Goal: Complete application form

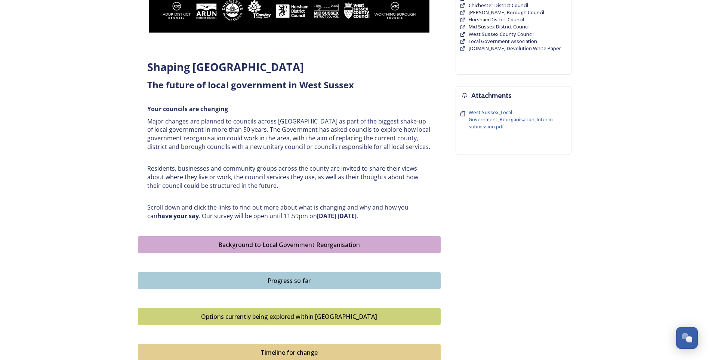
scroll to position [224, 0]
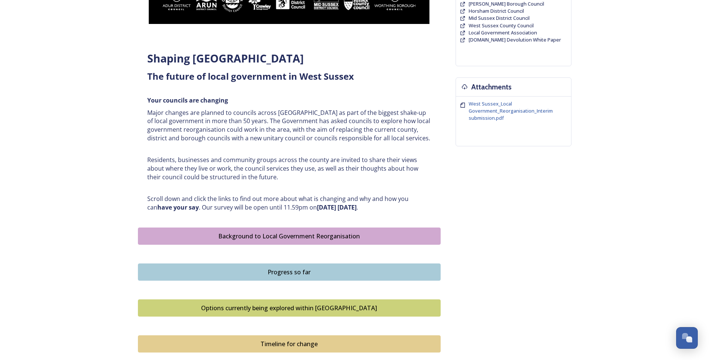
click at [323, 310] on div "Options currently being explored within [GEOGRAPHIC_DATA]" at bounding box center [289, 307] width 295 height 9
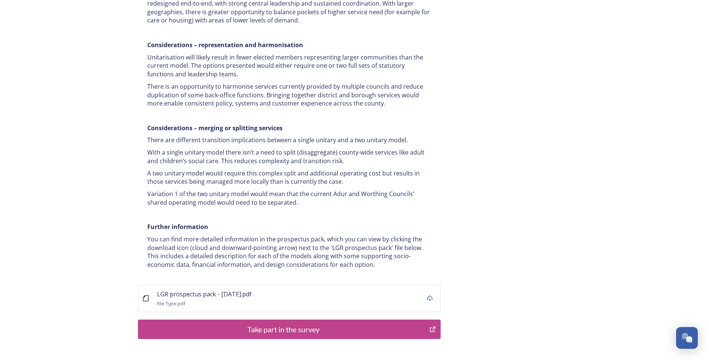
scroll to position [1383, 0]
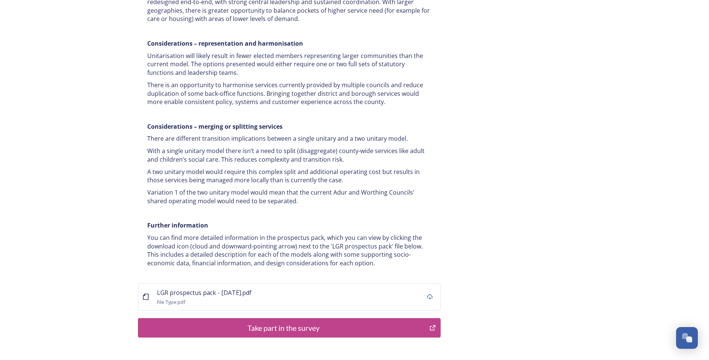
click at [314, 322] on div "Take part in the survey" at bounding box center [284, 327] width 284 height 11
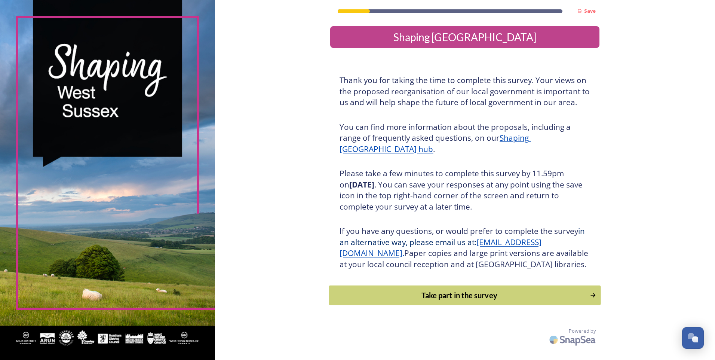
click at [450, 301] on div "Take part in the survey" at bounding box center [459, 294] width 253 height 11
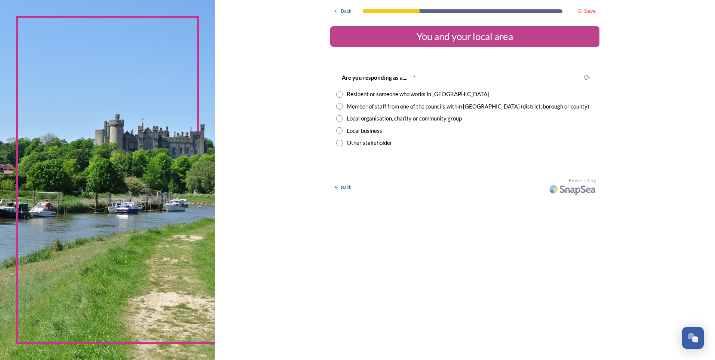
click at [340, 104] on input "radio" at bounding box center [339, 106] width 7 height 7
radio input "true"
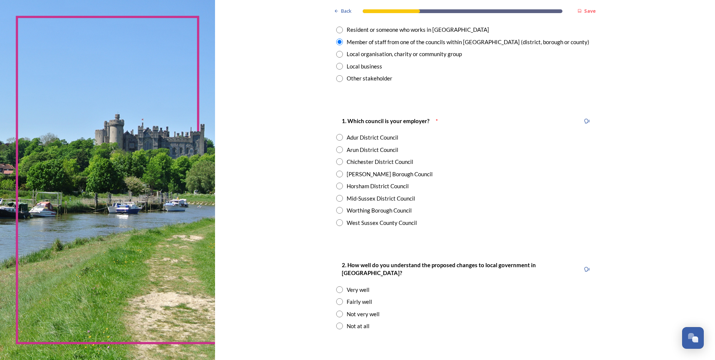
scroll to position [75, 0]
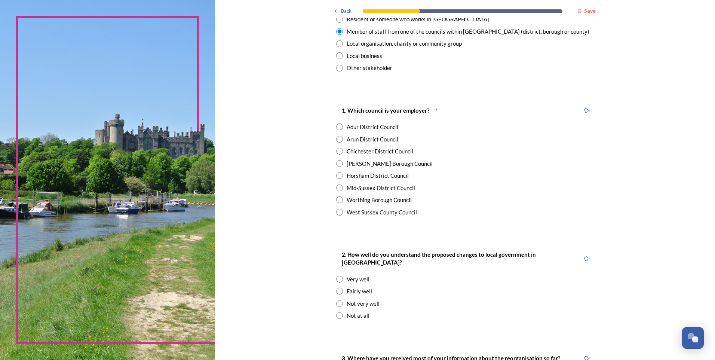
click at [337, 211] on input "radio" at bounding box center [339, 212] width 7 height 7
radio input "true"
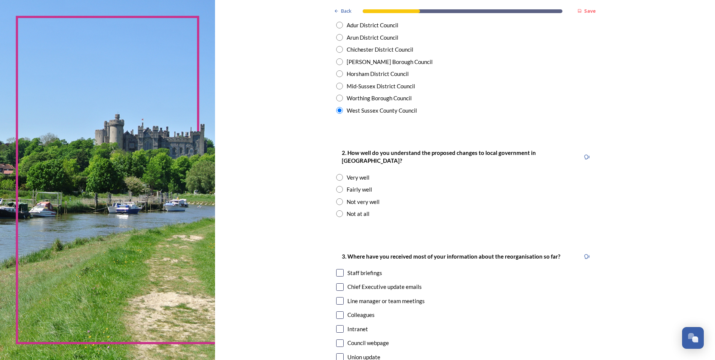
scroll to position [187, 0]
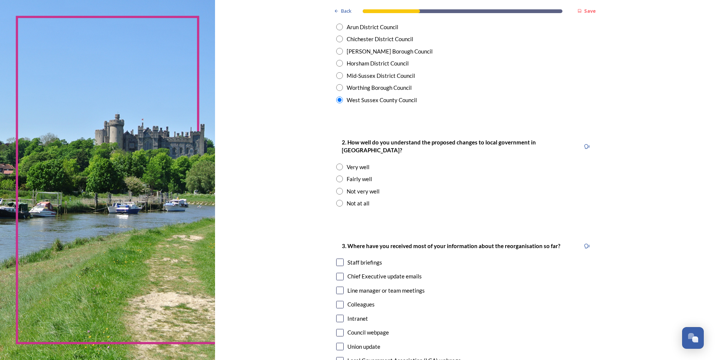
click at [337, 163] on input "radio" at bounding box center [339, 166] width 7 height 7
radio input "true"
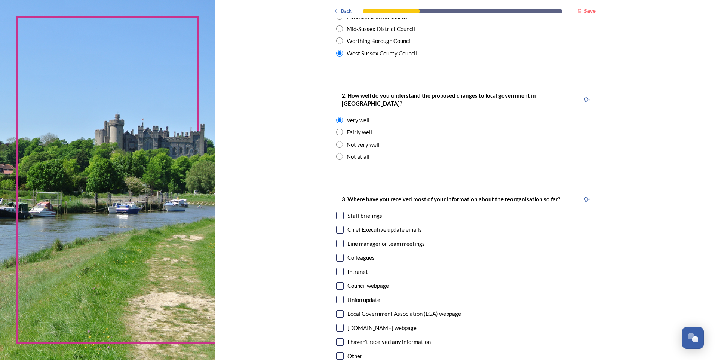
scroll to position [299, 0]
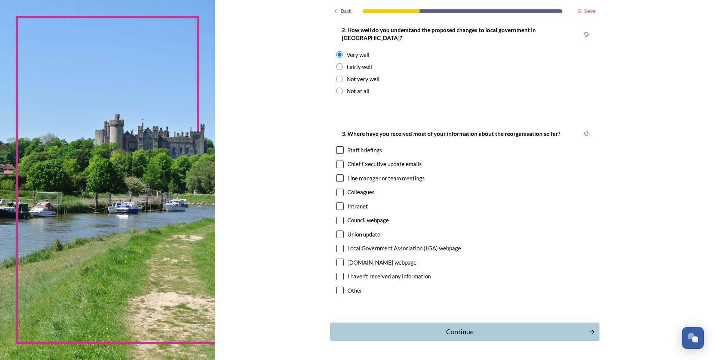
click at [337, 146] on input "checkbox" at bounding box center [339, 149] width 7 height 7
checkbox input "true"
click at [338, 160] on input "checkbox" at bounding box center [339, 163] width 7 height 7
checkbox input "true"
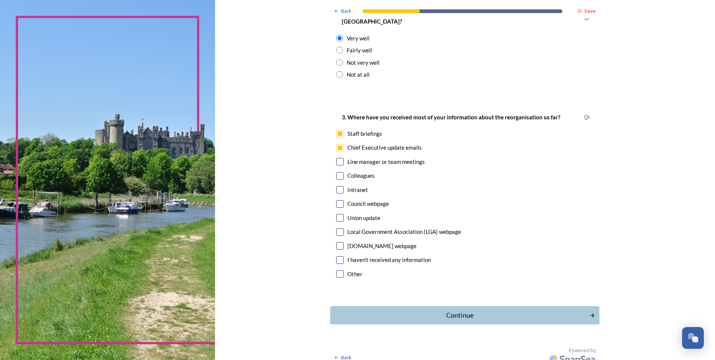
click at [338, 172] on input "checkbox" at bounding box center [339, 175] width 7 height 7
checkbox input "true"
click at [338, 270] on input "checkbox" at bounding box center [339, 273] width 7 height 7
checkbox input "true"
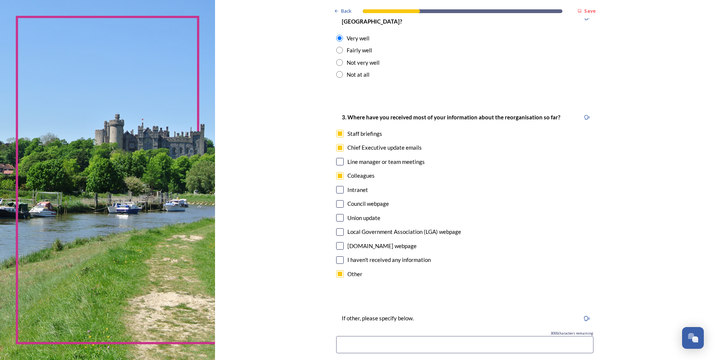
click at [398, 336] on input at bounding box center [464, 344] width 257 height 17
type input "P"
click at [462, 339] on input "Colleagues from other Sussex Authorities" at bounding box center [464, 344] width 257 height 17
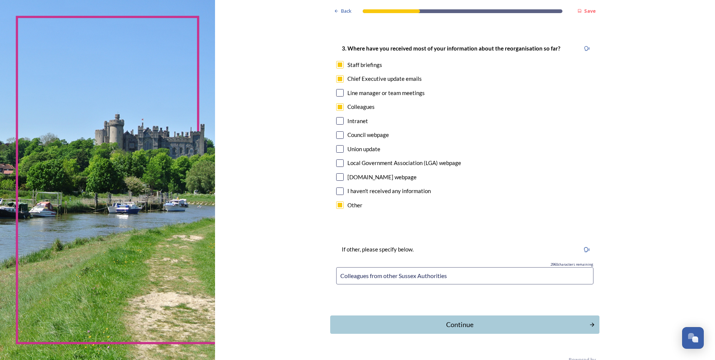
scroll to position [390, 0]
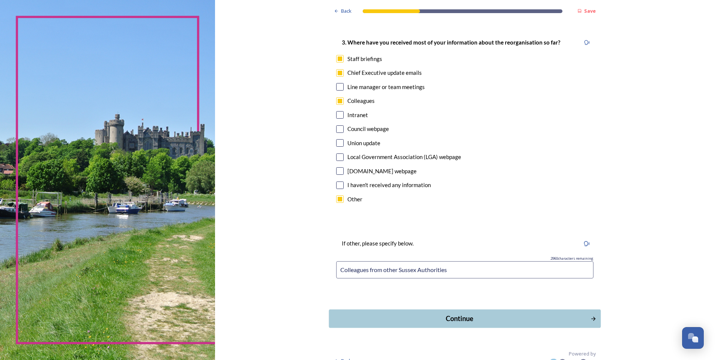
type input "Colleagues from other Sussex Authorities"
click at [458, 313] on div "Continue" at bounding box center [459, 318] width 253 height 10
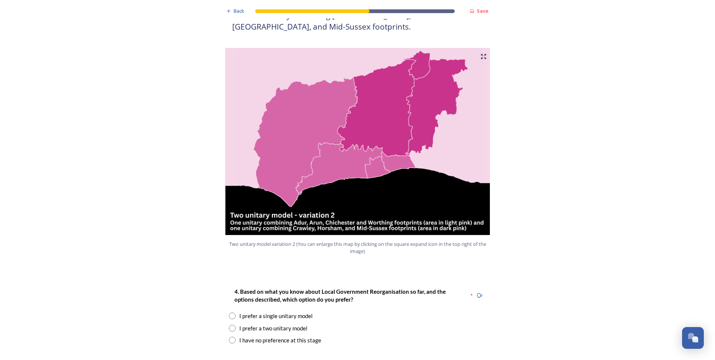
scroll to position [785, 0]
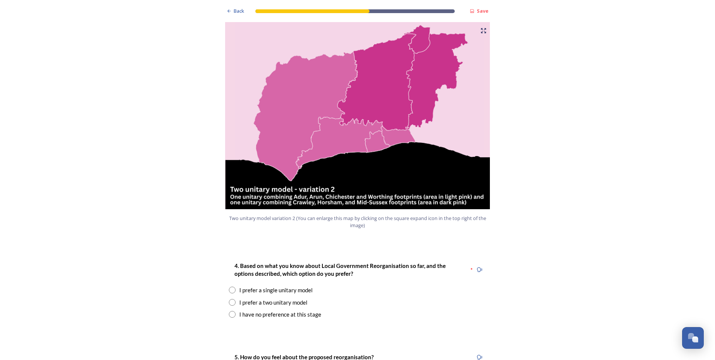
click at [230, 299] on input "radio" at bounding box center [232, 302] width 7 height 7
radio input "true"
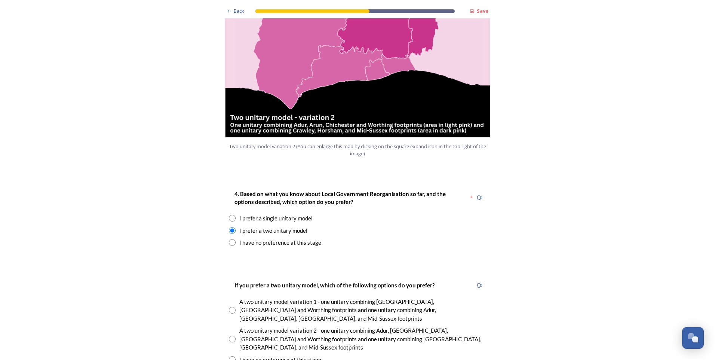
scroll to position [860, 0]
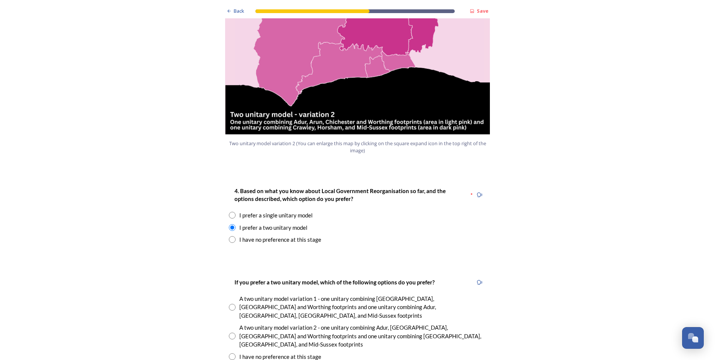
drag, startPoint x: 230, startPoint y: 302, endPoint x: 342, endPoint y: 297, distance: 111.9
click at [231, 332] on input "radio" at bounding box center [232, 335] width 7 height 7
radio input "true"
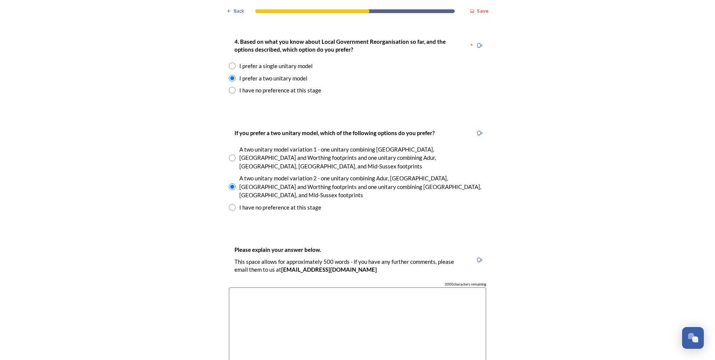
scroll to position [1009, 0]
click at [255, 287] on textarea at bounding box center [357, 329] width 257 height 84
click at [458, 287] on textarea "Makes sense to keep the coastal districts in one as they face similar issues an…" at bounding box center [357, 329] width 257 height 84
click at [229, 287] on textarea "Makes sense to keep the coastal districts in one as they face similar issues an…" at bounding box center [357, 329] width 257 height 84
drag, startPoint x: 299, startPoint y: 255, endPoint x: 283, endPoint y: 255, distance: 15.7
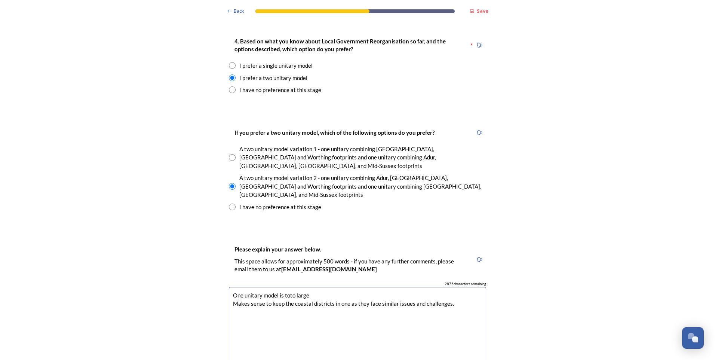
click at [283, 287] on textarea "One unitary model is toto large Makes sense to keep the coastal districts in on…" at bounding box center [357, 329] width 257 height 84
click at [288, 287] on textarea "One unitary model is toto large Makes sense to keep the coastal districts in on…" at bounding box center [357, 329] width 257 height 84
click at [304, 287] on textarea "One unitary model is too large Makes sense to keep the coastal districts in one…" at bounding box center [357, 329] width 257 height 84
click at [375, 293] on textarea "One unitary model is too large in population size. Makes sense to keep the coas…" at bounding box center [357, 329] width 257 height 84
click at [455, 287] on textarea "One unitary model is too large in population size. Makes sense to keep the coas…" at bounding box center [357, 329] width 257 height 84
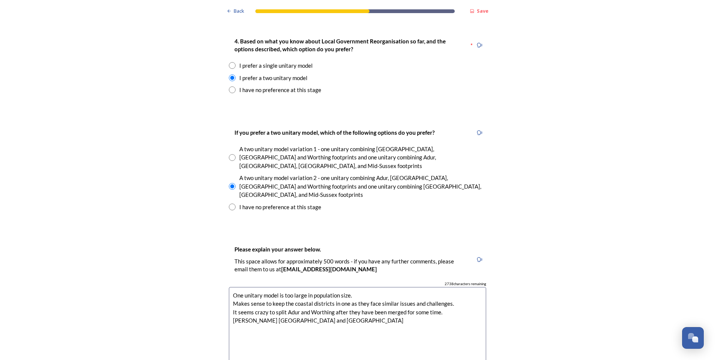
drag, startPoint x: 321, startPoint y: 282, endPoint x: 231, endPoint y: 281, distance: 90.8
click at [231, 287] on textarea "One unitary model is too large in population size. Makes sense to keep the coas…" at bounding box center [357, 329] width 257 height 84
click at [234, 287] on textarea "One unitary model is too large in population size. Makes sense to keep the coas…" at bounding box center [357, 329] width 257 height 84
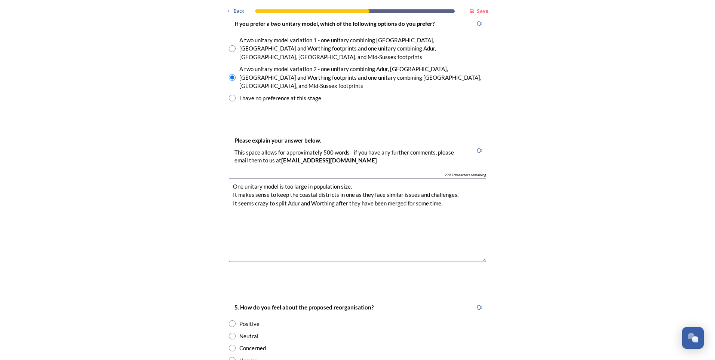
scroll to position [1159, 0]
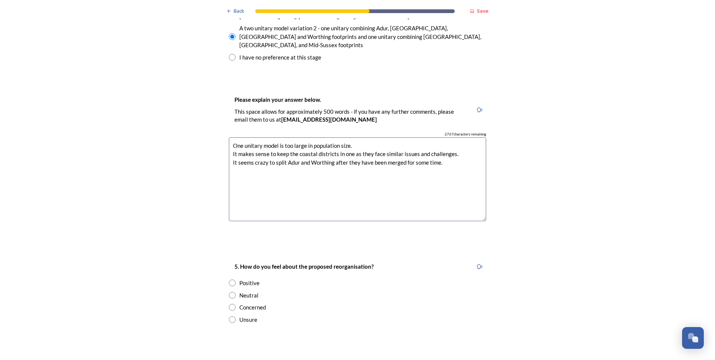
type textarea "One unitary model is too large in population size. It makes sense to keep the c…"
click at [229, 279] on input "radio" at bounding box center [232, 282] width 7 height 7
radio input "true"
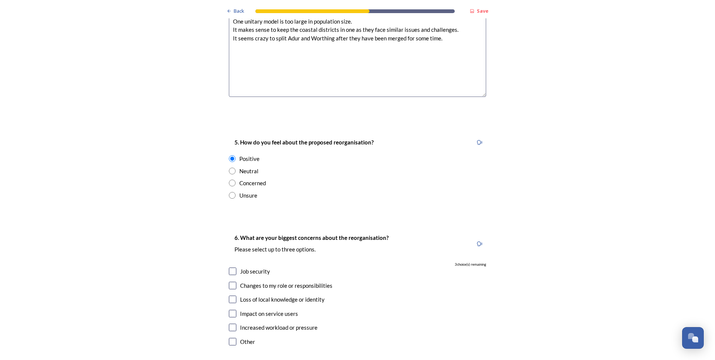
scroll to position [1308, 0]
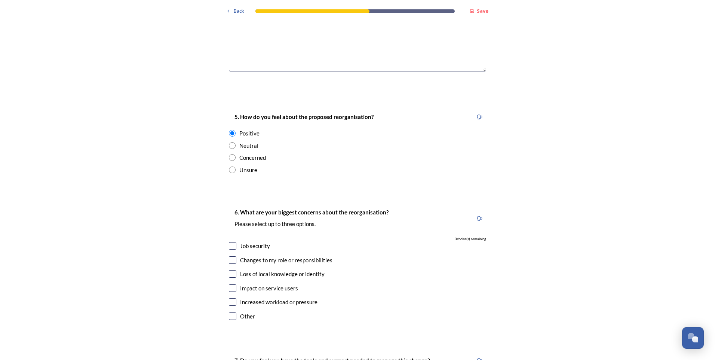
drag, startPoint x: 229, startPoint y: 219, endPoint x: 356, endPoint y: 238, distance: 128.6
click at [231, 256] on input "checkbox" at bounding box center [232, 259] width 7 height 7
checkbox input "true"
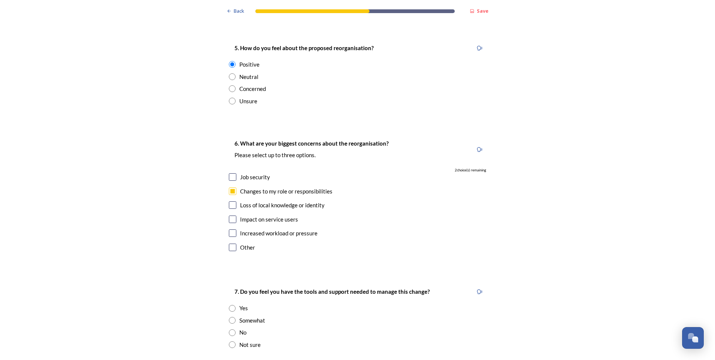
scroll to position [1383, 0]
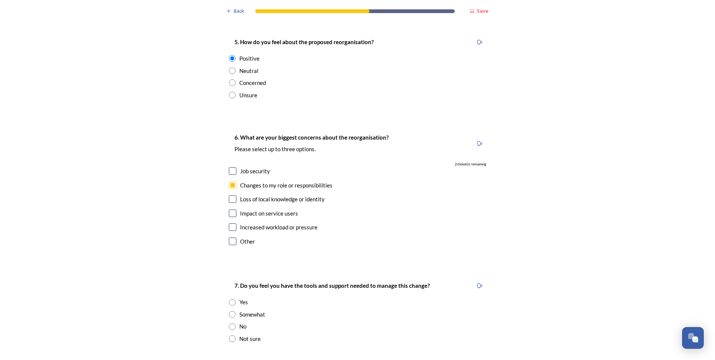
click at [230, 209] on input "checkbox" at bounding box center [232, 212] width 7 height 7
checkbox input "true"
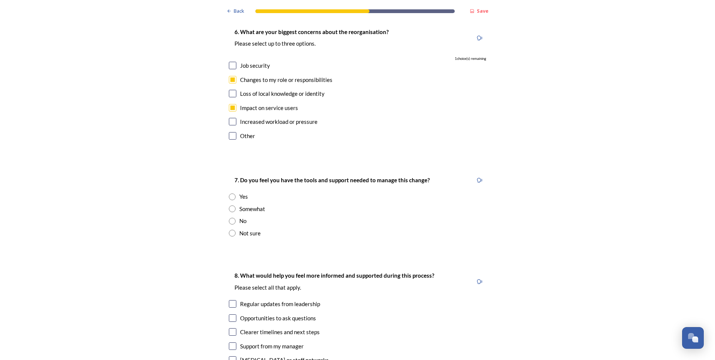
scroll to position [1495, 0]
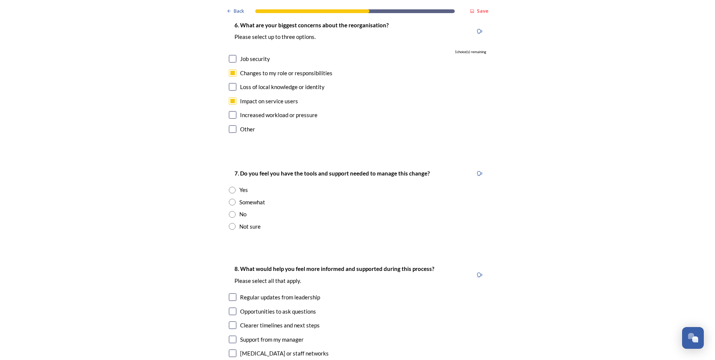
drag, startPoint x: 231, startPoint y: 163, endPoint x: 357, endPoint y: 214, distance: 136.0
click at [233, 198] on input "radio" at bounding box center [232, 201] width 7 height 7
radio input "true"
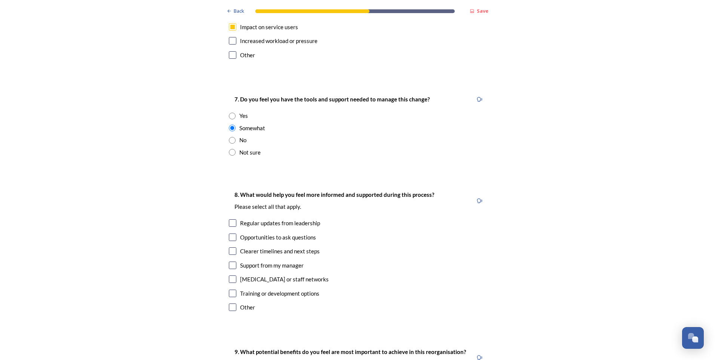
scroll to position [1570, 0]
click at [231, 218] on input "checkbox" at bounding box center [232, 221] width 7 height 7
checkbox input "true"
drag, startPoint x: 228, startPoint y: 210, endPoint x: 366, endPoint y: 236, distance: 139.7
click at [230, 246] on input "checkbox" at bounding box center [232, 249] width 7 height 7
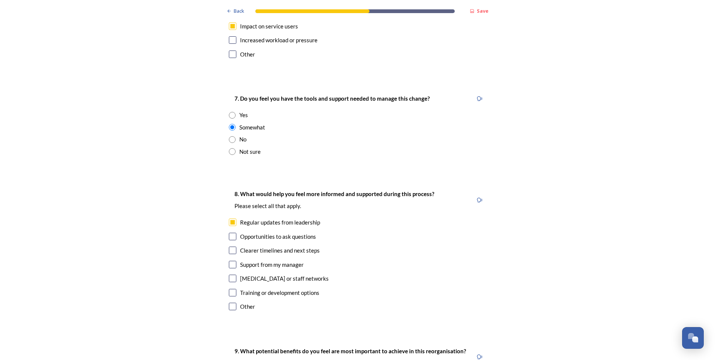
checkbox input "true"
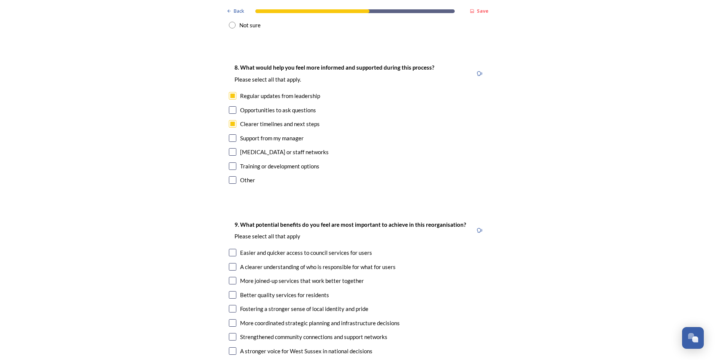
scroll to position [1720, 0]
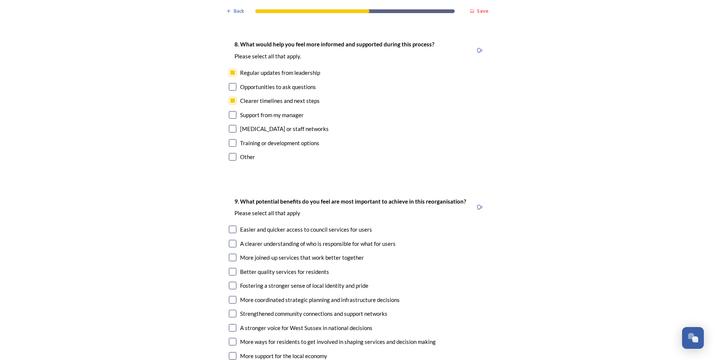
click at [231, 253] on input "checkbox" at bounding box center [232, 256] width 7 height 7
checkbox input "true"
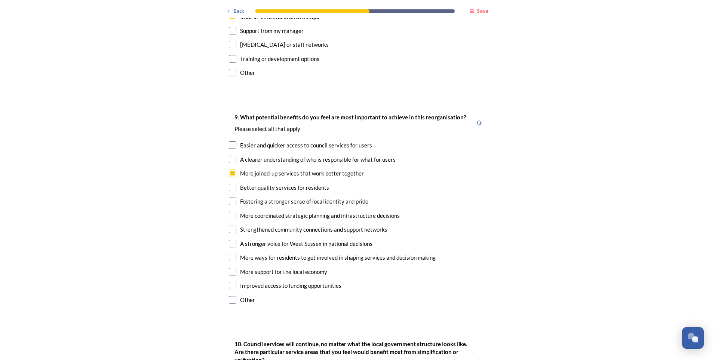
scroll to position [1832, 0]
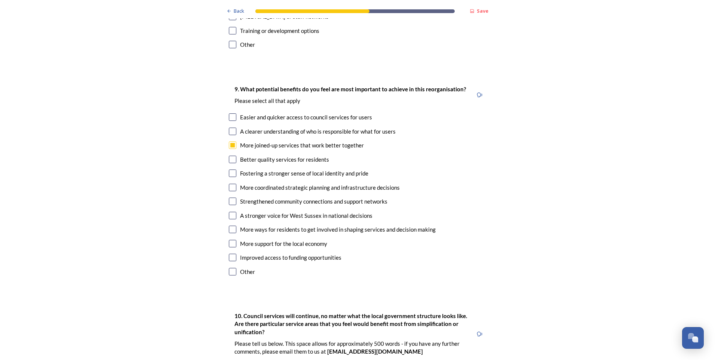
click at [230, 253] on input "checkbox" at bounding box center [232, 256] width 7 height 7
checkbox input "true"
drag, startPoint x: 228, startPoint y: 148, endPoint x: 416, endPoint y: 148, distance: 188.0
click at [229, 184] on input "checkbox" at bounding box center [232, 187] width 7 height 7
checkbox input "true"
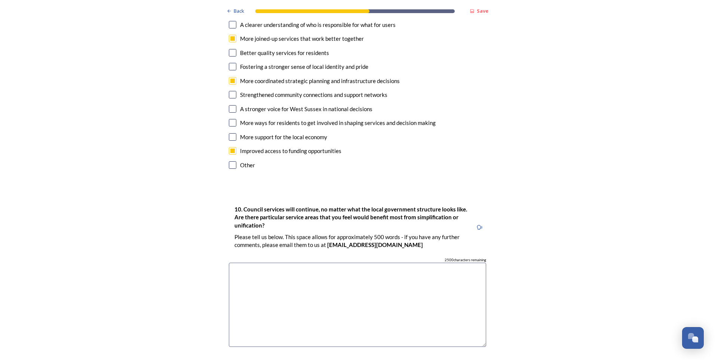
scroll to position [1944, 0]
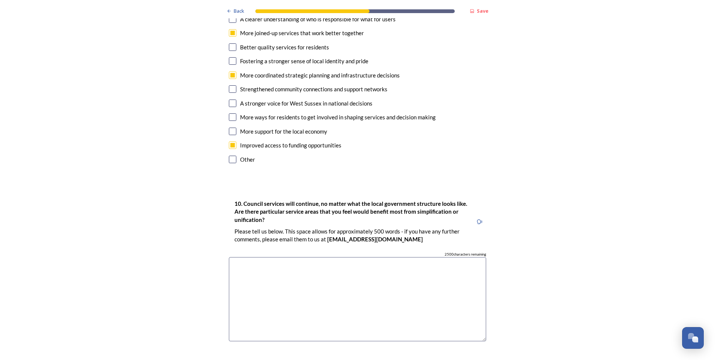
click at [246, 257] on textarea at bounding box center [357, 299] width 257 height 84
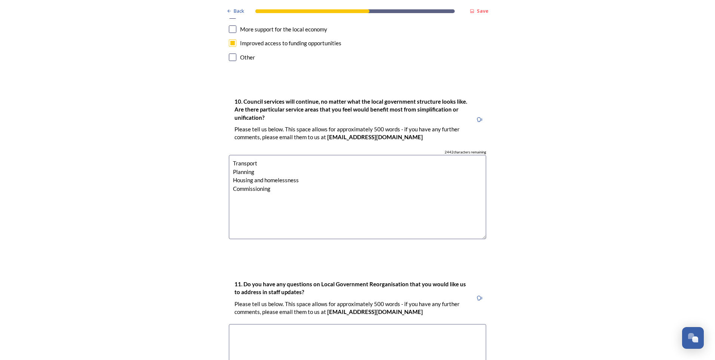
scroll to position [2056, 0]
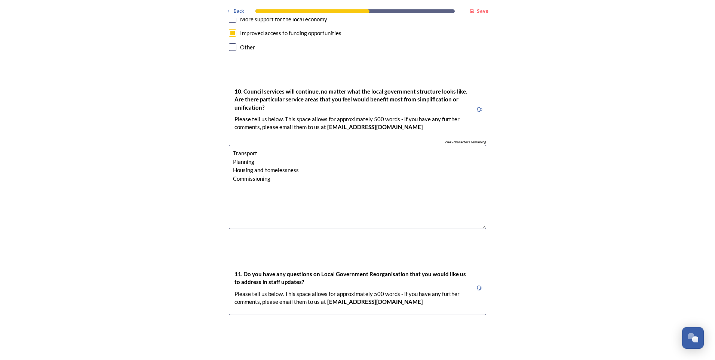
type textarea "Transport Planning Housing and homelessness Commissioning"
click at [288, 314] on textarea at bounding box center [357, 356] width 257 height 84
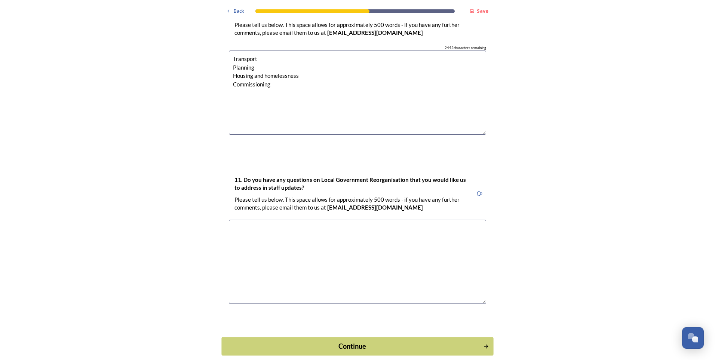
click at [343, 341] on div "Continue" at bounding box center [352, 346] width 253 height 10
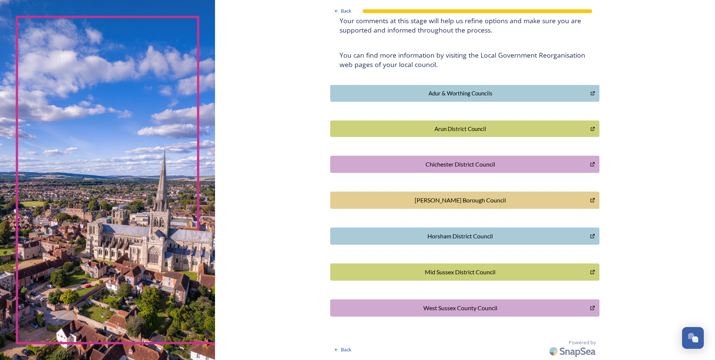
scroll to position [0, 0]
